Goal: Task Accomplishment & Management: Manage account settings

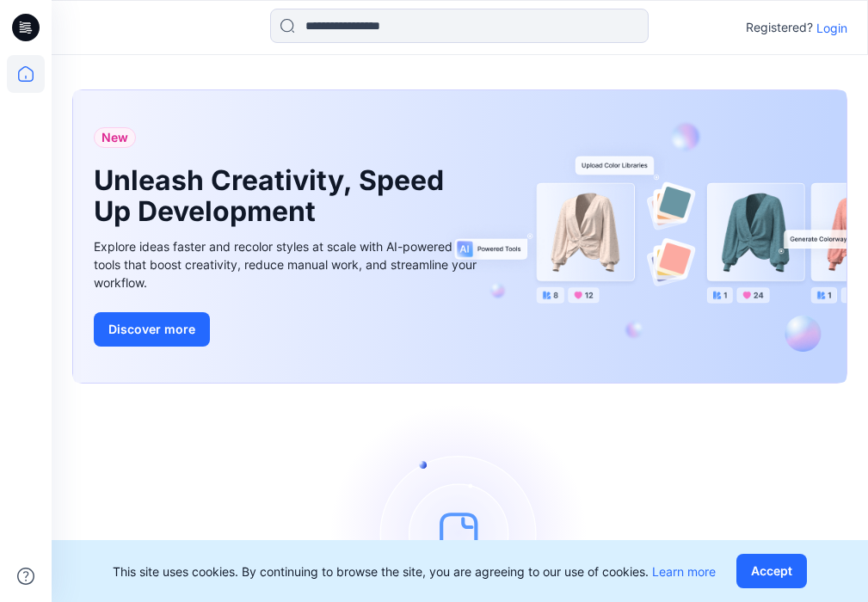
click at [838, 21] on p "Login" at bounding box center [831, 28] width 31 height 18
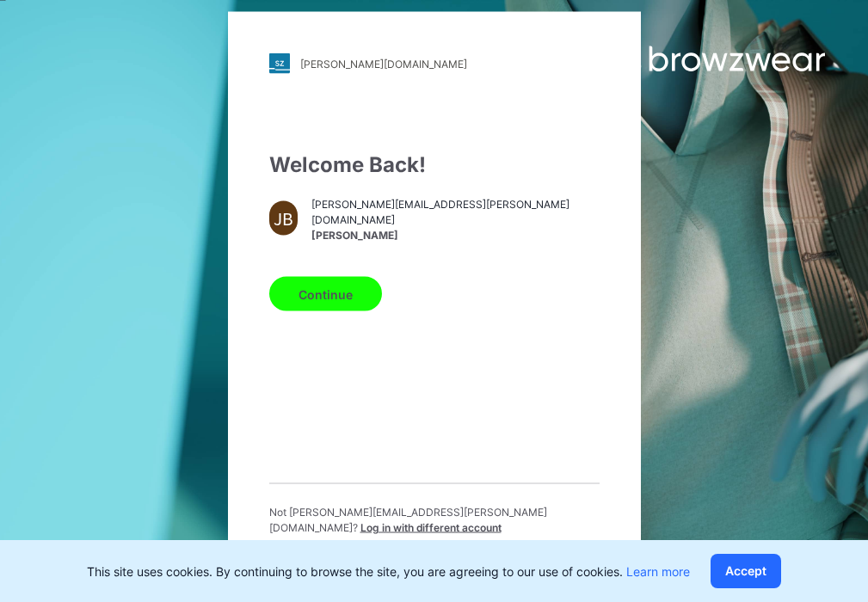
click at [366, 286] on button "Continue" at bounding box center [325, 294] width 113 height 34
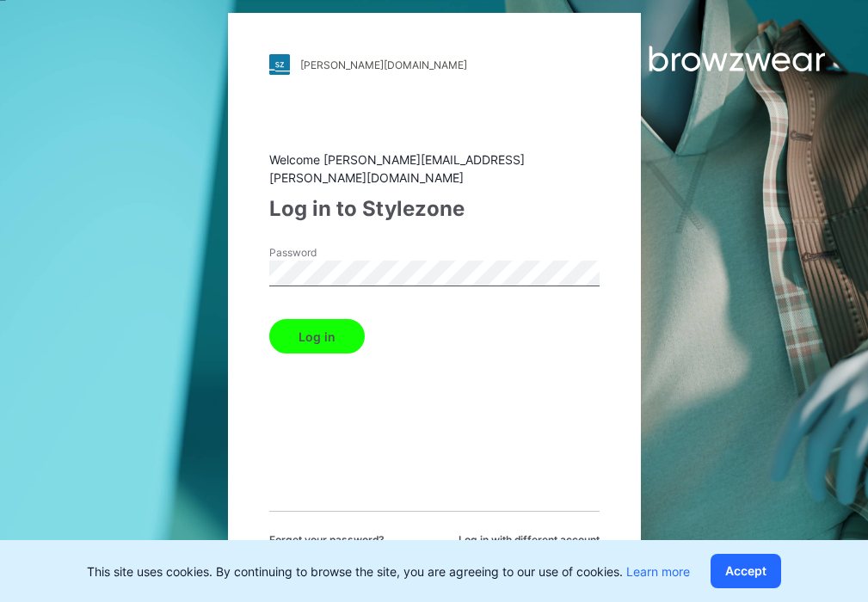
click at [323, 328] on button "Log in" at bounding box center [316, 336] width 95 height 34
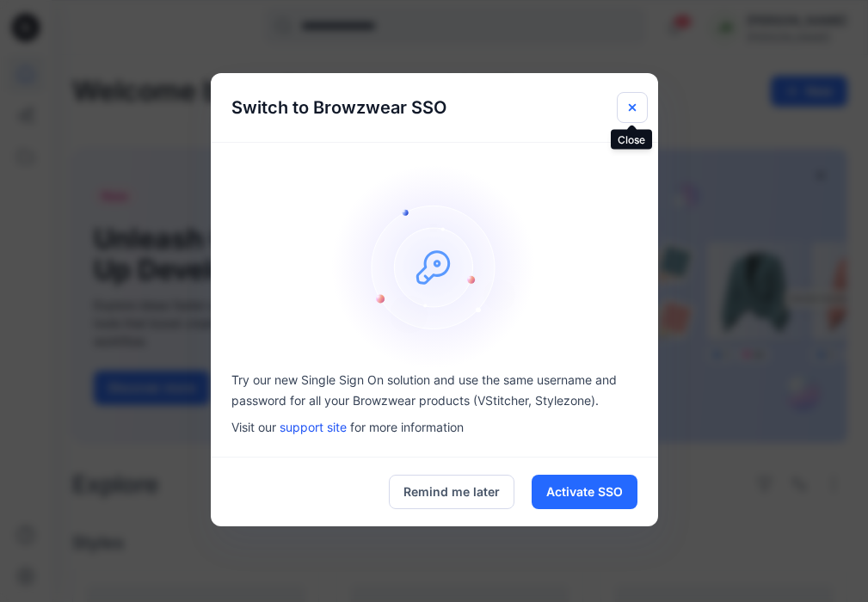
click at [620, 112] on button "Close" at bounding box center [632, 107] width 31 height 31
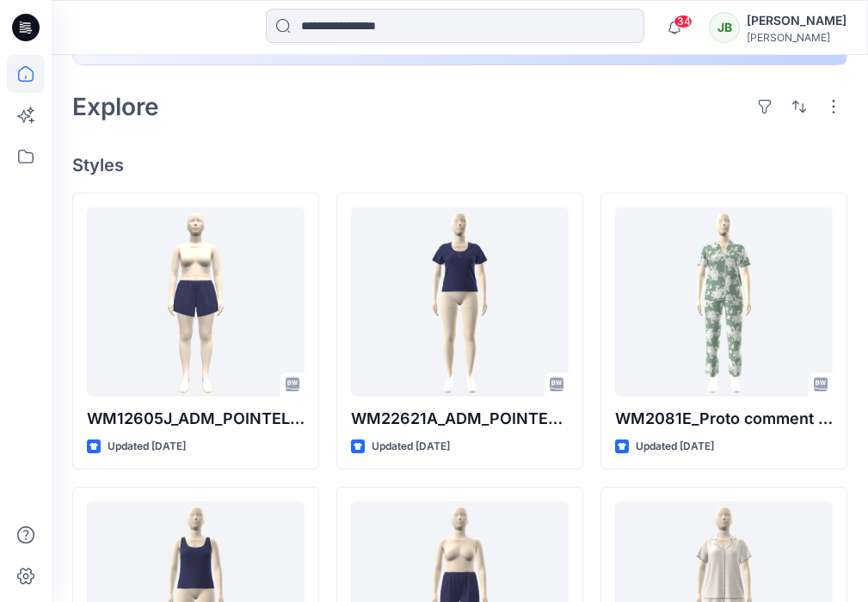
scroll to position [382, 0]
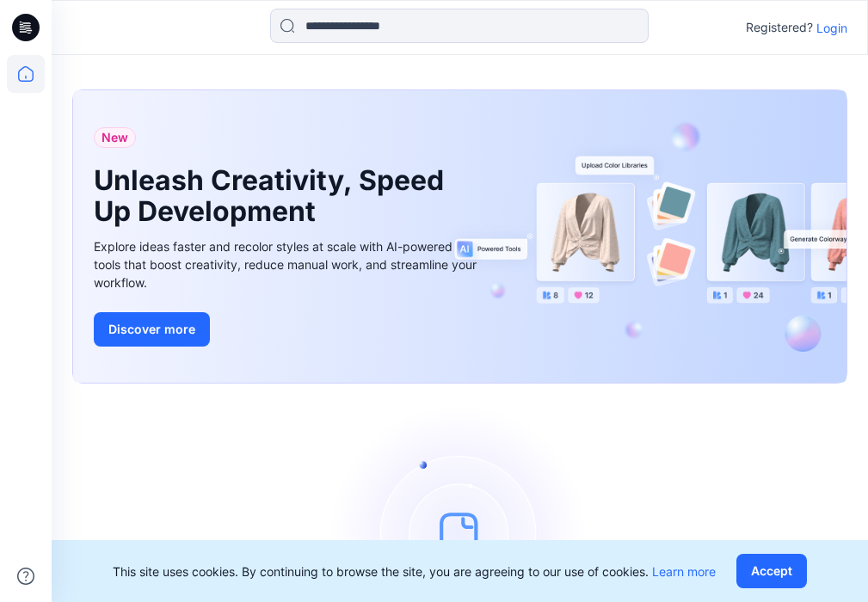
click at [838, 30] on p "Login" at bounding box center [831, 28] width 31 height 18
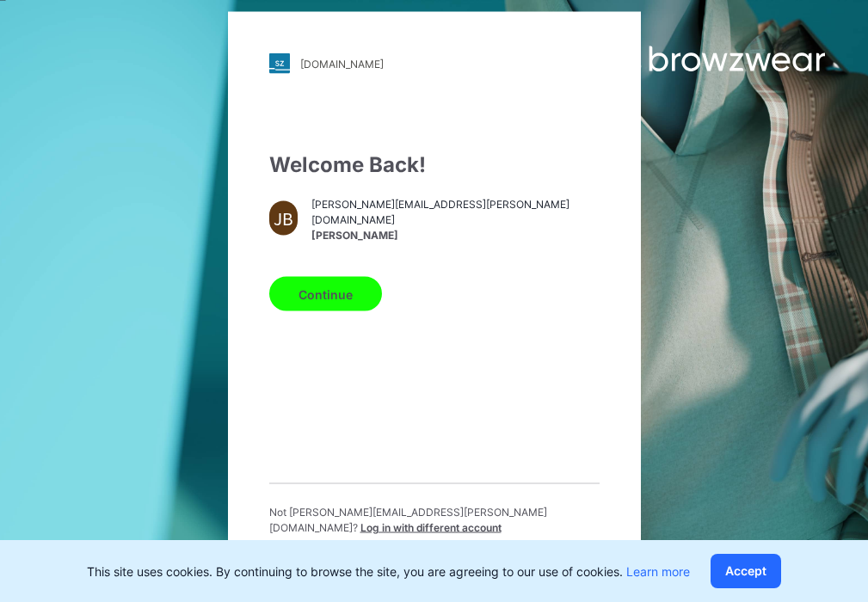
click at [365, 302] on button "Continue" at bounding box center [325, 294] width 113 height 34
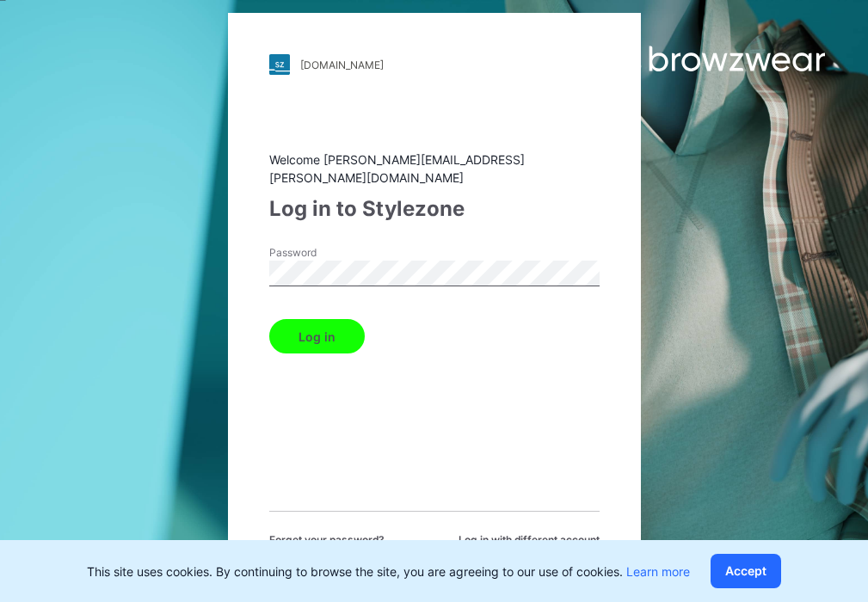
click at [313, 324] on button "Log in" at bounding box center [316, 336] width 95 height 34
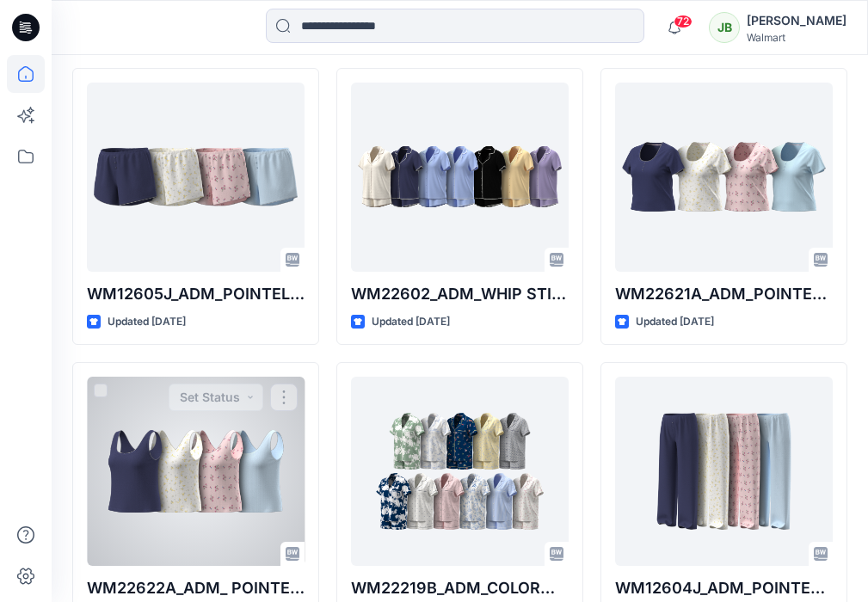
scroll to position [503, 0]
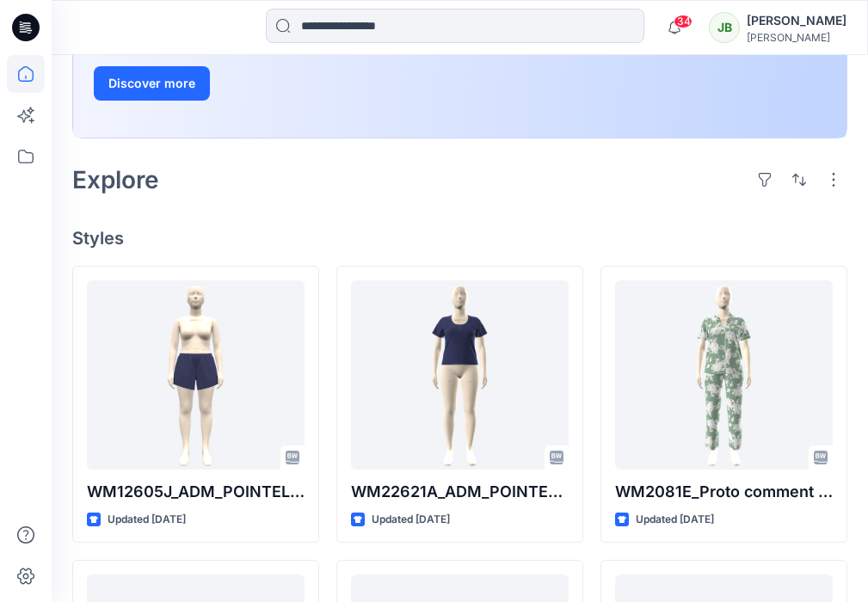
scroll to position [316, 0]
